Goal: Navigation & Orientation: Find specific page/section

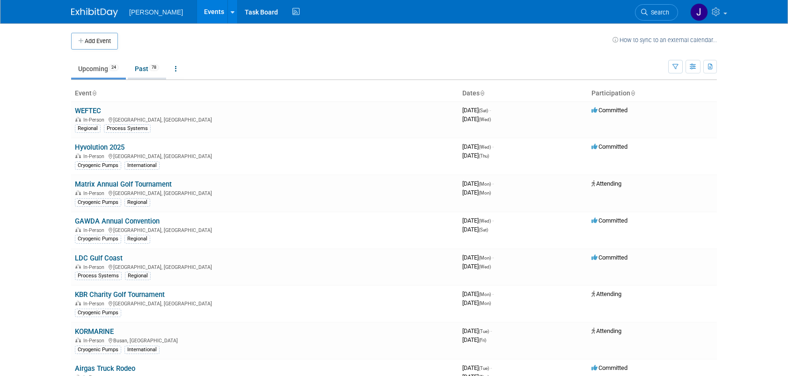
click at [144, 67] on link "Past 78" at bounding box center [147, 69] width 38 height 18
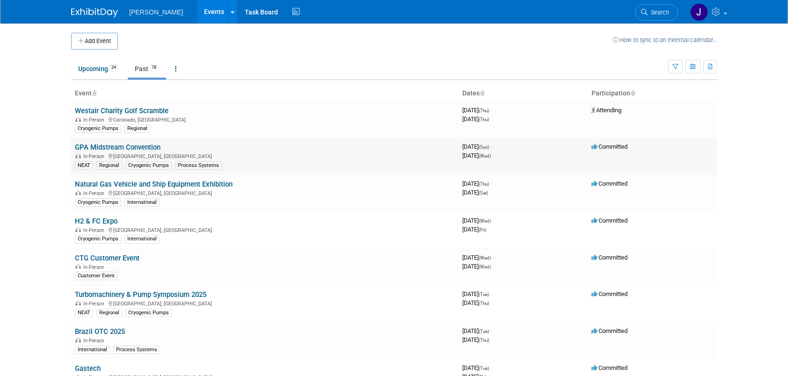
click at [149, 145] on link "GPA Midstream Convention" at bounding box center [118, 147] width 86 height 8
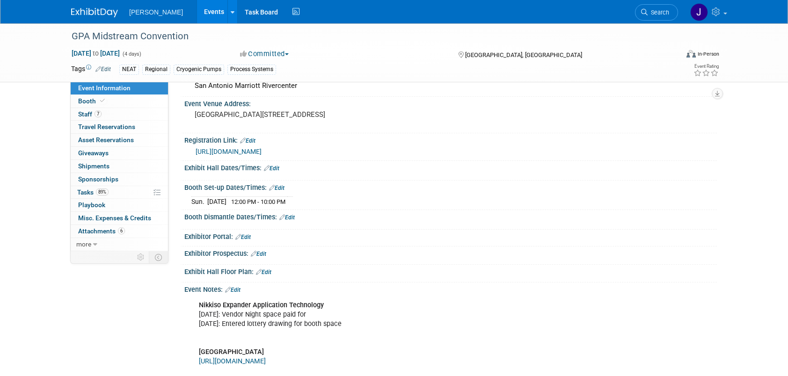
scroll to position [46, 0]
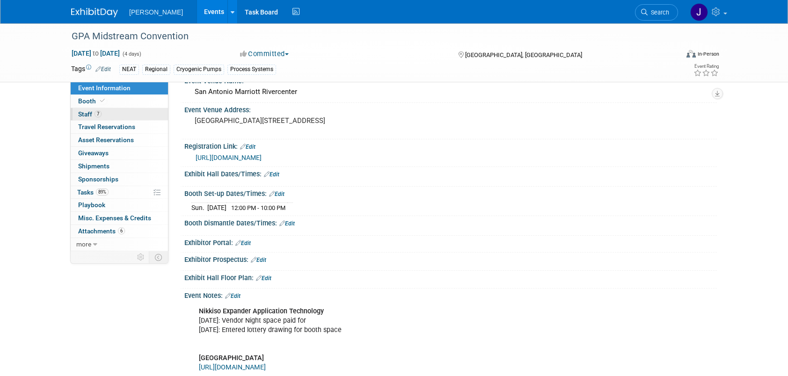
click at [84, 114] on span "Staff 7" at bounding box center [89, 113] width 23 height 7
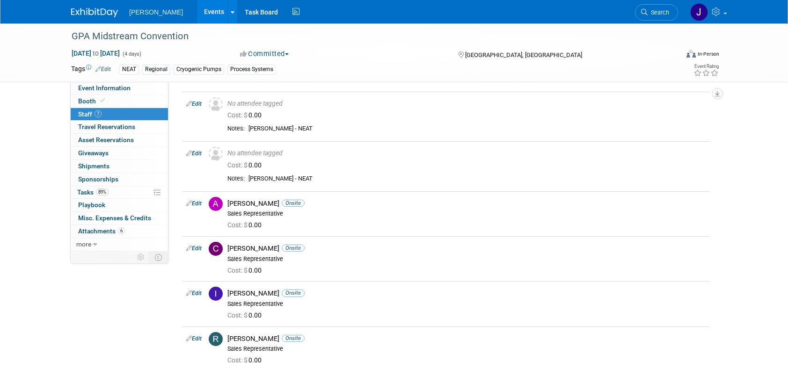
scroll to position [0, 0]
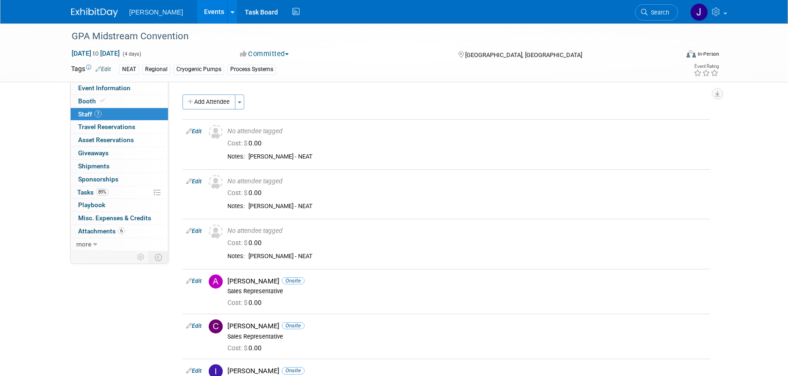
click at [198, 12] on link "Events" at bounding box center [214, 11] width 34 height 23
